Goal: Task Accomplishment & Management: Use online tool/utility

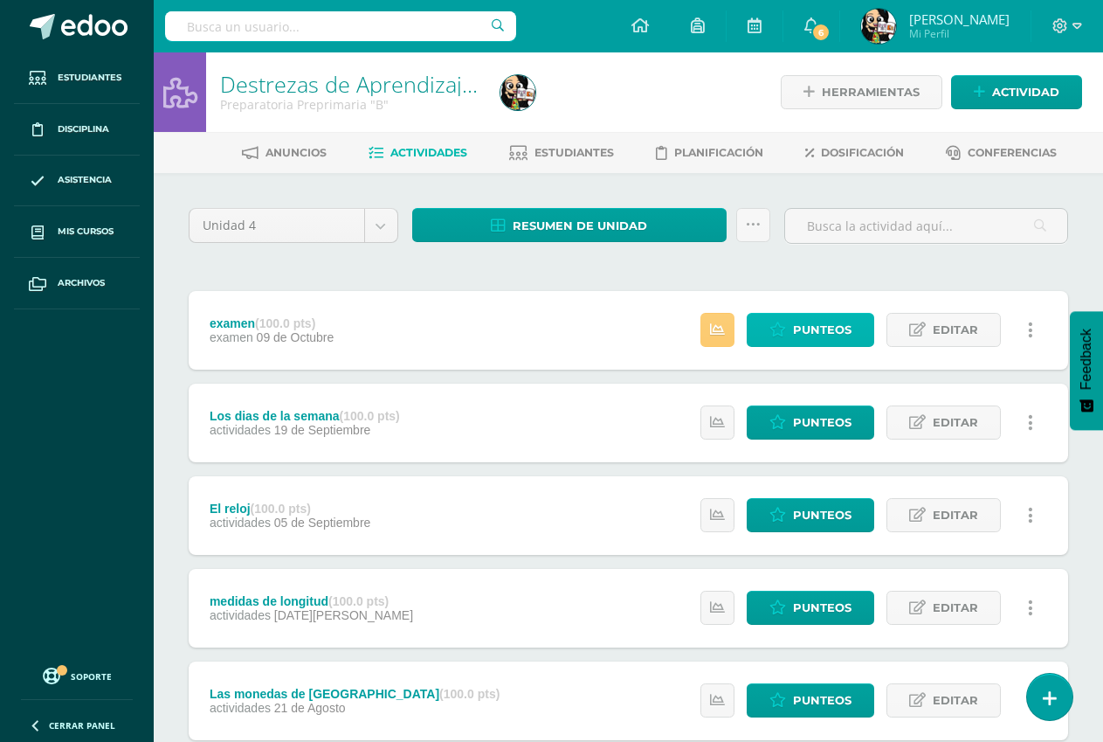
click at [786, 323] on icon at bounding box center [777, 329] width 17 height 15
